Goal: Information Seeking & Learning: Understand process/instructions

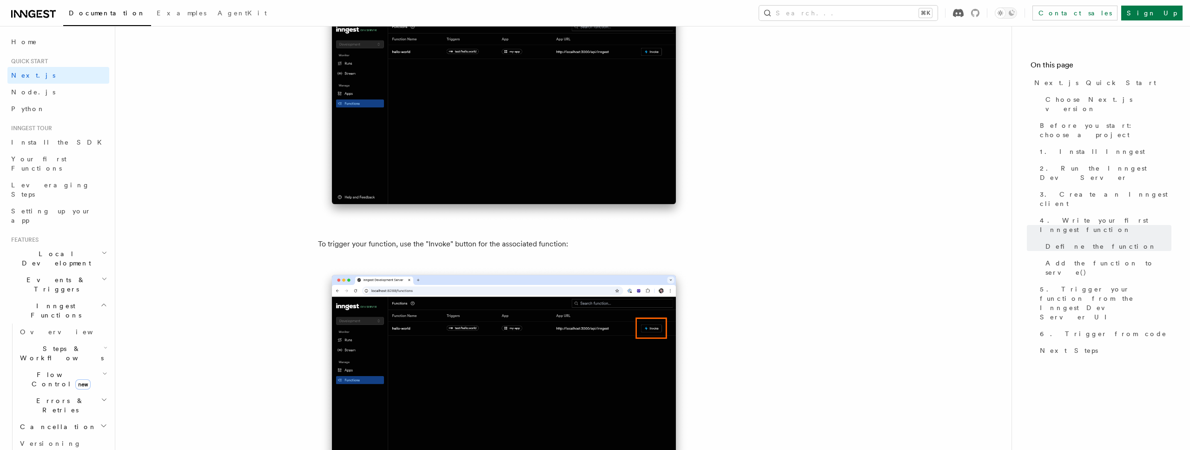
scroll to position [2221, 0]
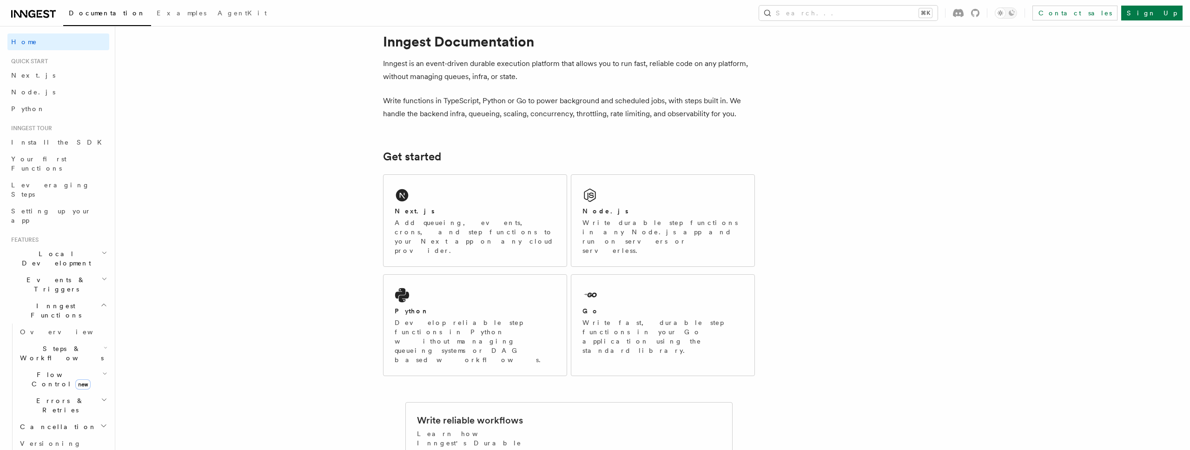
scroll to position [20, 0]
click at [454, 202] on div "Next.js Add queueing, events, crons, and step functions to your Next app on any…" at bounding box center [474, 220] width 183 height 92
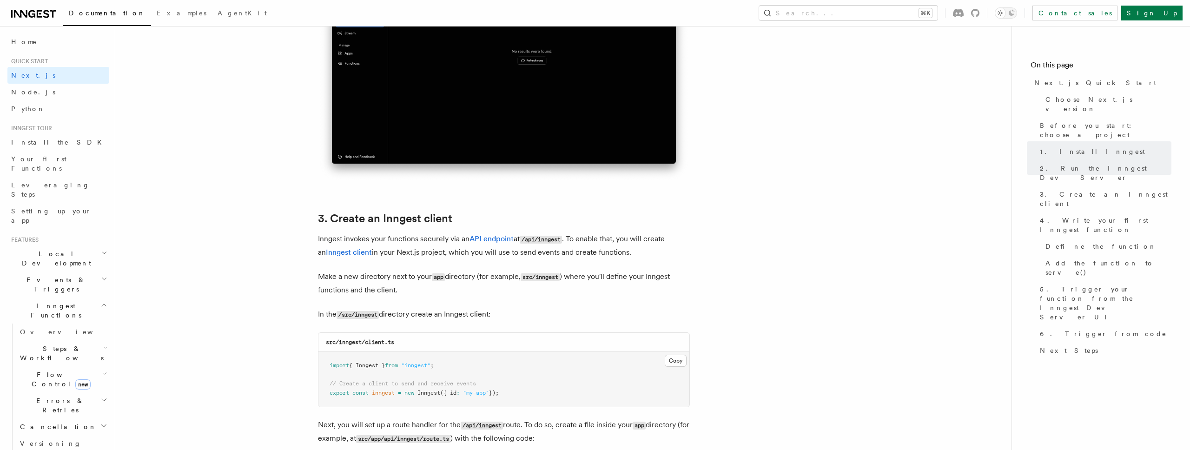
scroll to position [931, 0]
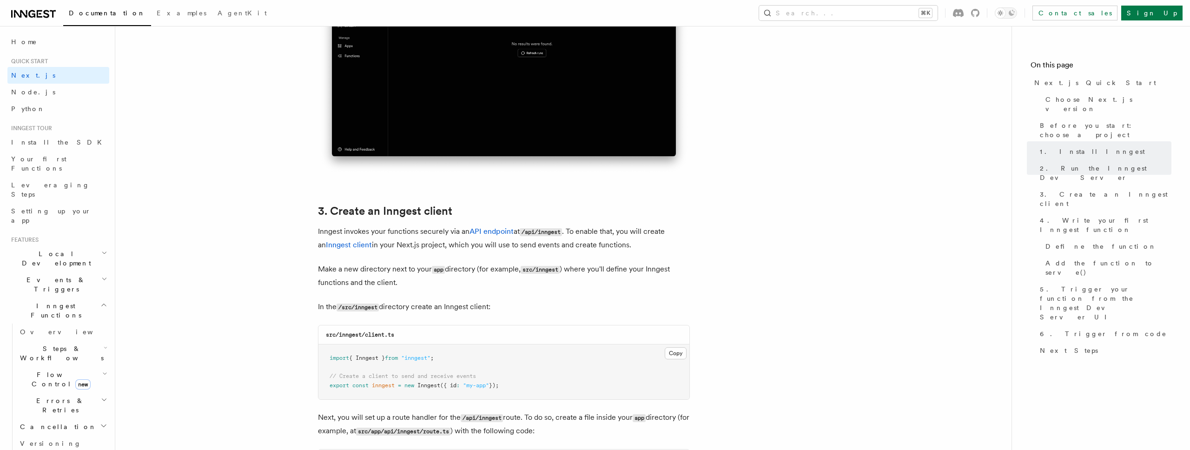
click at [343, 308] on code "/src/inngest" at bounding box center [358, 308] width 42 height 8
click at [377, 308] on code "/src/inngest" at bounding box center [358, 308] width 42 height 8
drag, startPoint x: 322, startPoint y: 345, endPoint x: 511, endPoint y: 390, distance: 194.4
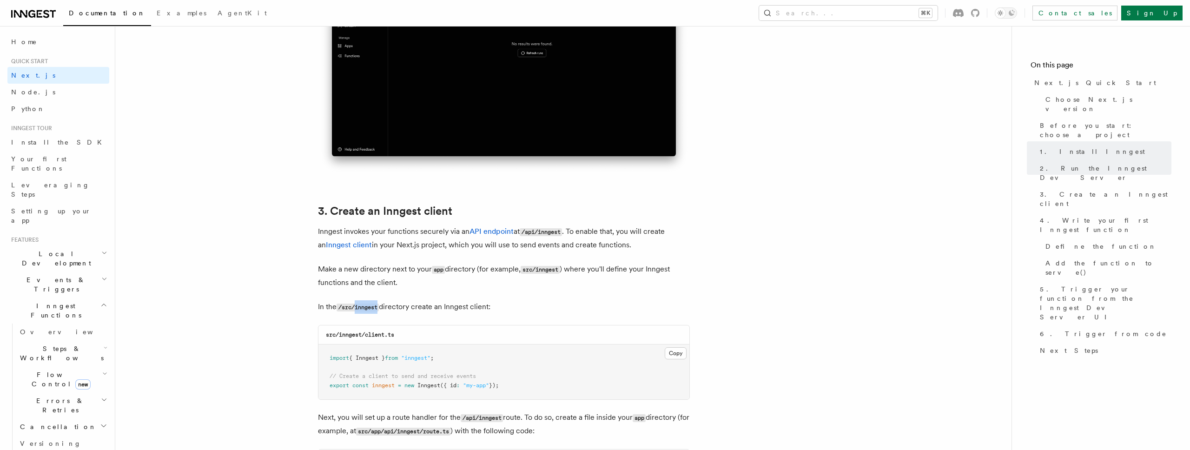
click at [511, 390] on pre "import { Inngest } from "inngest" ; // Create a client to send and receive even…" at bounding box center [503, 371] width 371 height 55
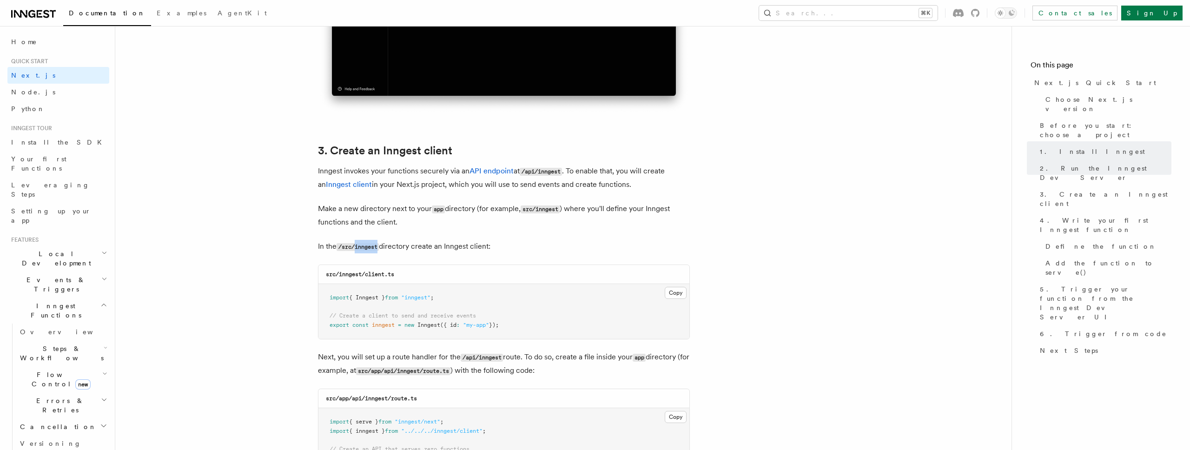
scroll to position [991, 0]
click at [326, 273] on code "src/inngest/client.ts" at bounding box center [360, 274] width 68 height 7
drag, startPoint x: 328, startPoint y: 293, endPoint x: 512, endPoint y: 333, distance: 188.5
click at [512, 333] on pre "import { Inngest } from "inngest" ; // Create a client to send and receive even…" at bounding box center [503, 311] width 371 height 55
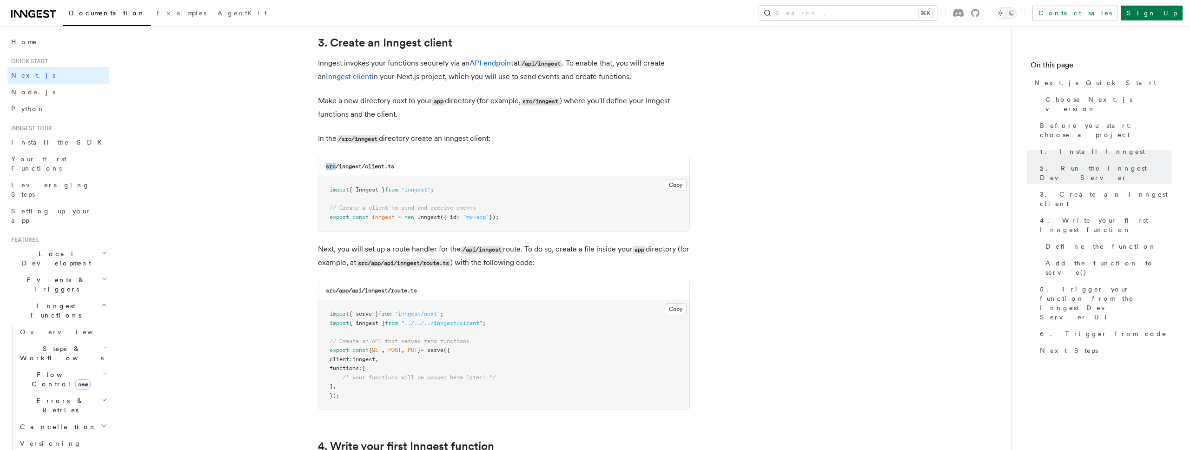
scroll to position [1105, 0]
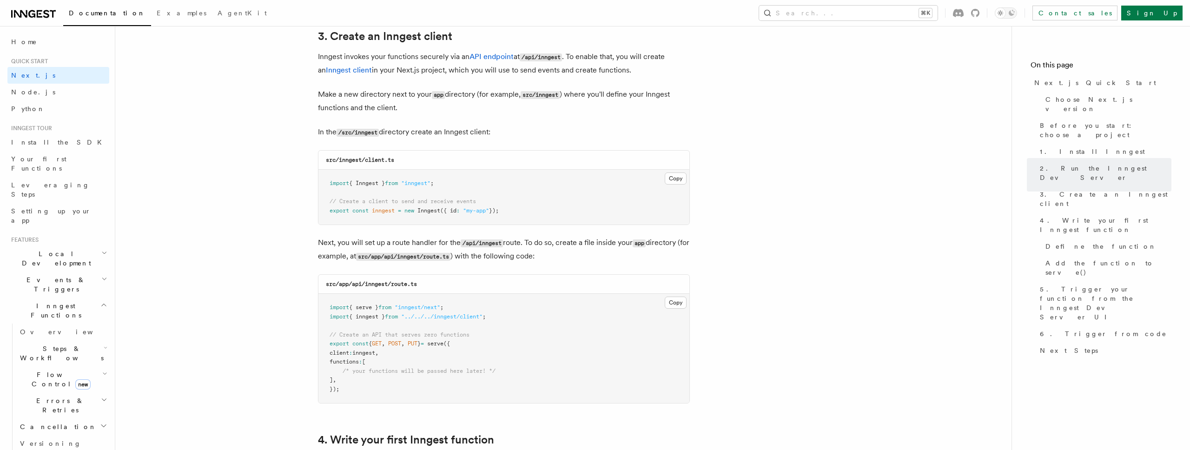
click at [356, 283] on code "src/app/api/inngest/route.ts" at bounding box center [371, 284] width 91 height 7
click at [372, 283] on code "src/app/api/inngest/route.ts" at bounding box center [371, 284] width 91 height 7
click at [423, 283] on div "src/app/api/inngest/route.ts" at bounding box center [503, 284] width 371 height 19
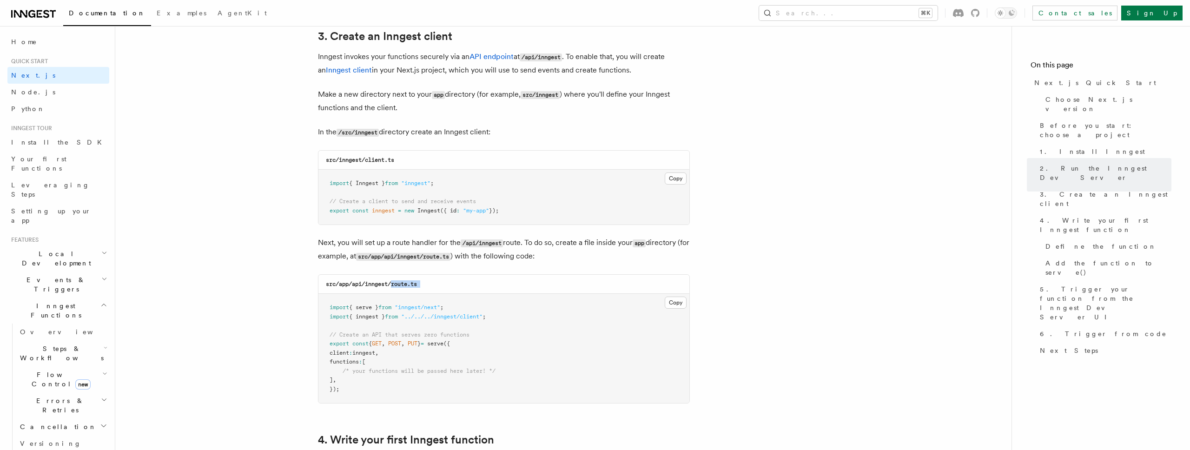
drag, startPoint x: 423, startPoint y: 283, endPoint x: 395, endPoint y: 283, distance: 27.9
click at [395, 283] on div "src/app/api/inngest/route.ts" at bounding box center [503, 284] width 371 height 19
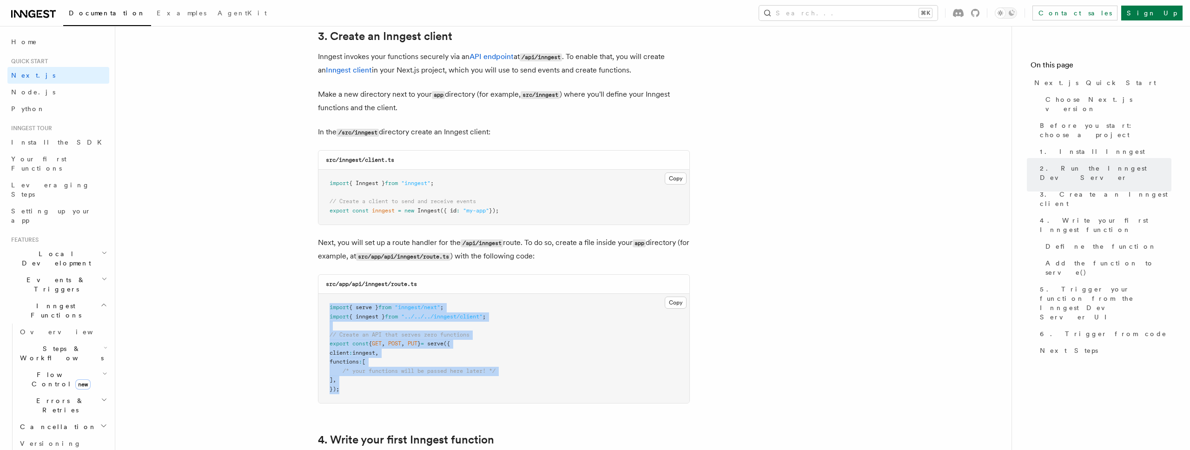
drag, startPoint x: 329, startPoint y: 305, endPoint x: 390, endPoint y: 392, distance: 106.5
click at [390, 392] on pre "import { serve } from "inngest/next" ; import { inngest } from "../../../innges…" at bounding box center [503, 348] width 371 height 109
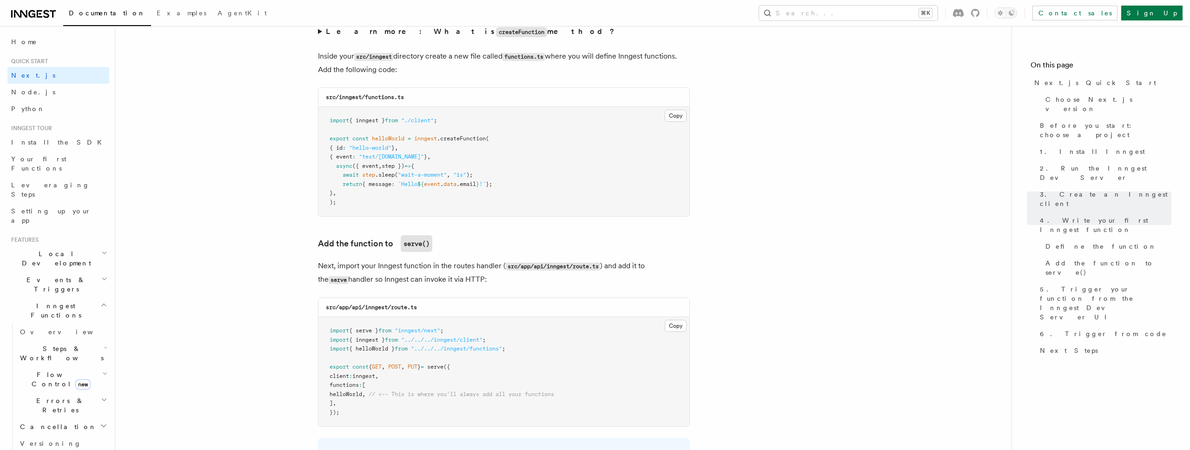
scroll to position [1636, 0]
click at [374, 169] on span "({ event" at bounding box center [365, 167] width 26 height 7
click at [392, 169] on span "step })" at bounding box center [393, 167] width 23 height 7
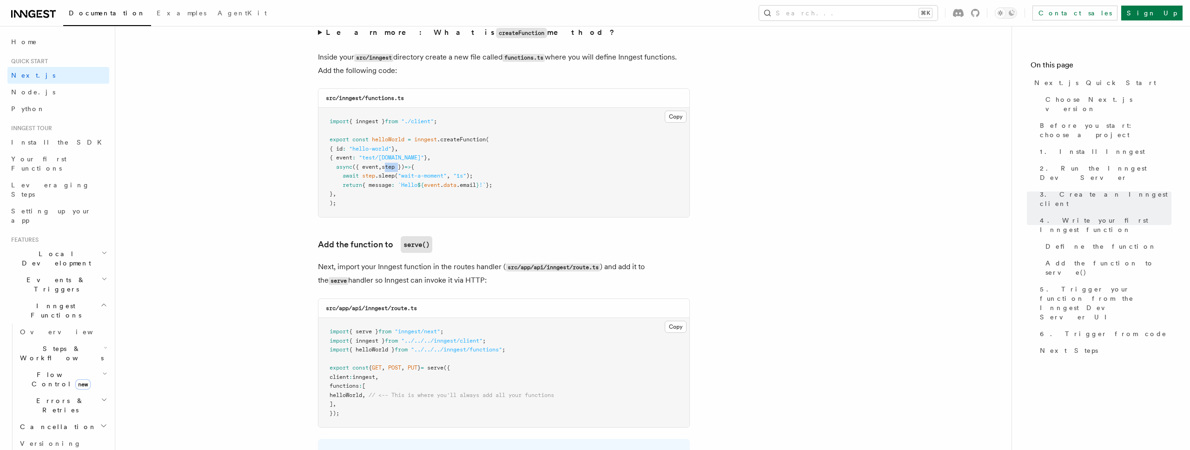
drag, startPoint x: 360, startPoint y: 146, endPoint x: 407, endPoint y: 146, distance: 46.5
click at [398, 146] on span "{ id : "hello-world" } ," at bounding box center [364, 148] width 68 height 7
drag, startPoint x: 373, startPoint y: 158, endPoint x: 416, endPoint y: 157, distance: 43.3
click at [416, 157] on span ""test/hello.world"" at bounding box center [391, 157] width 65 height 7
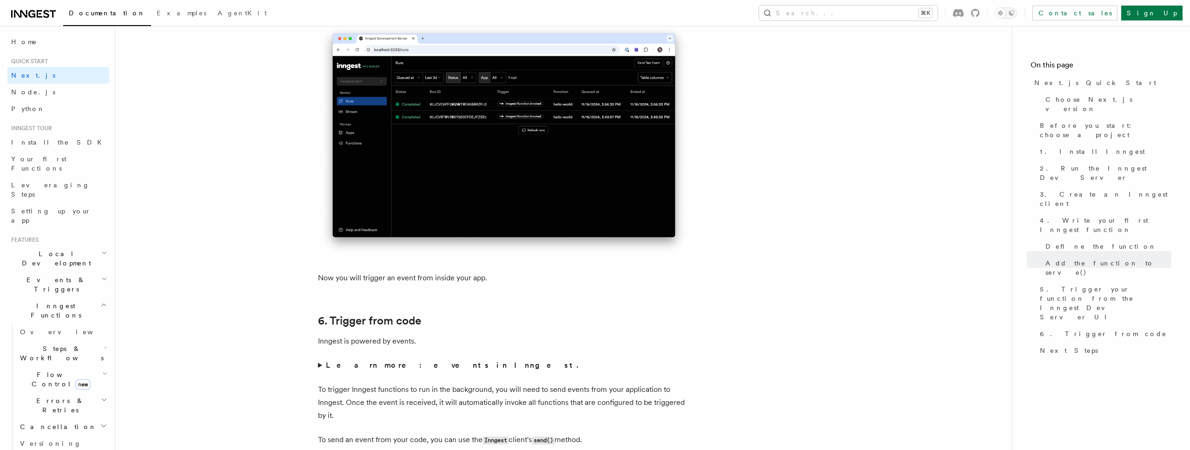
scroll to position [4269, 0]
